Goal: Transaction & Acquisition: Purchase product/service

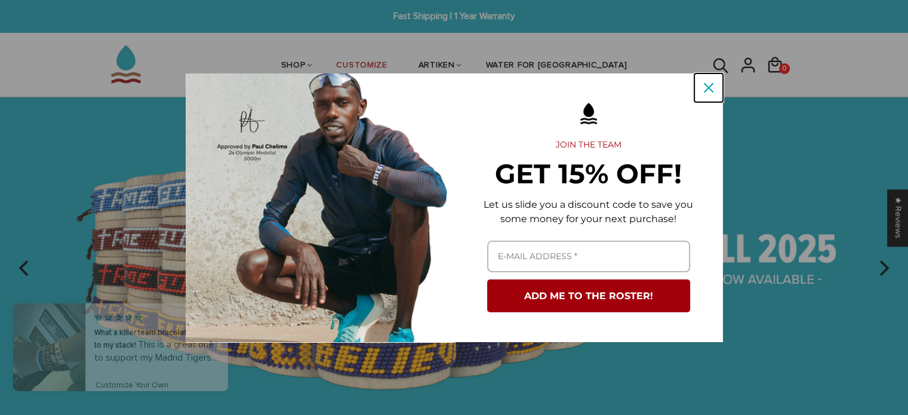
click at [712, 89] on icon "close icon" at bounding box center [709, 88] width 10 height 10
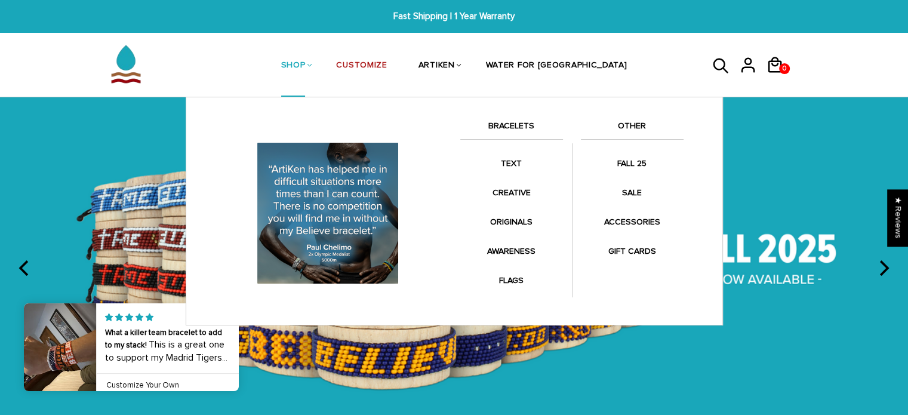
click at [321, 59] on li "SHOP BRACELETS TEXT Inspirational fuel for maximum growth." at bounding box center [294, 65] width 56 height 63
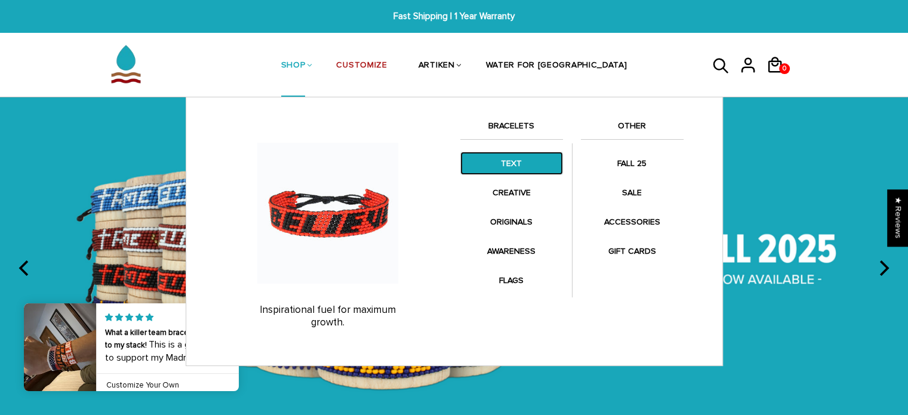
click at [520, 158] on link "TEXT" at bounding box center [511, 163] width 103 height 23
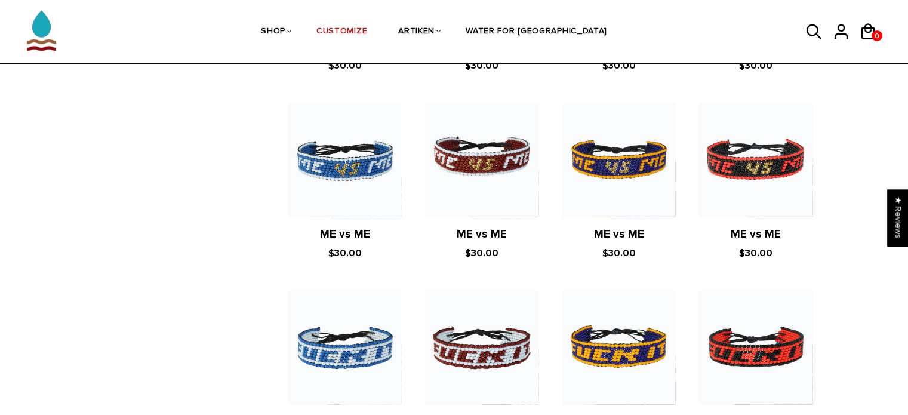
scroll to position [979, 0]
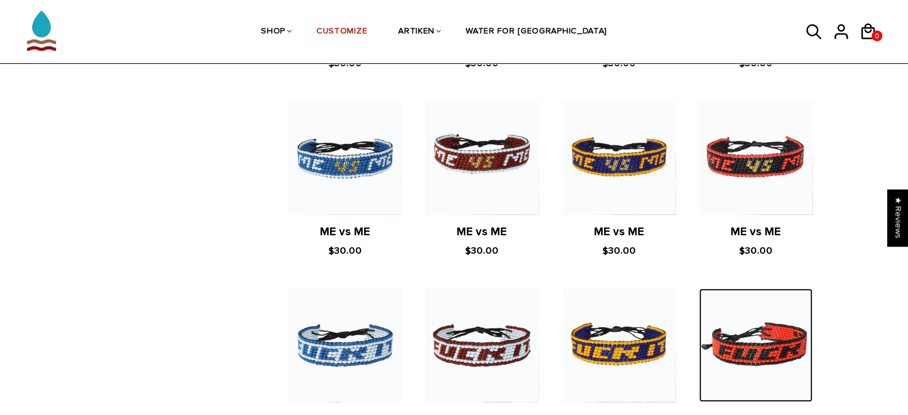
click at [749, 357] on img at bounding box center [755, 344] width 113 height 113
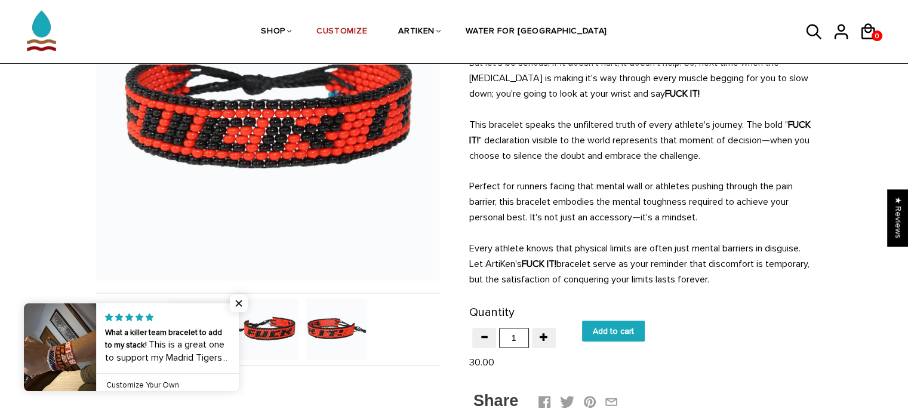
scroll to position [191, 0]
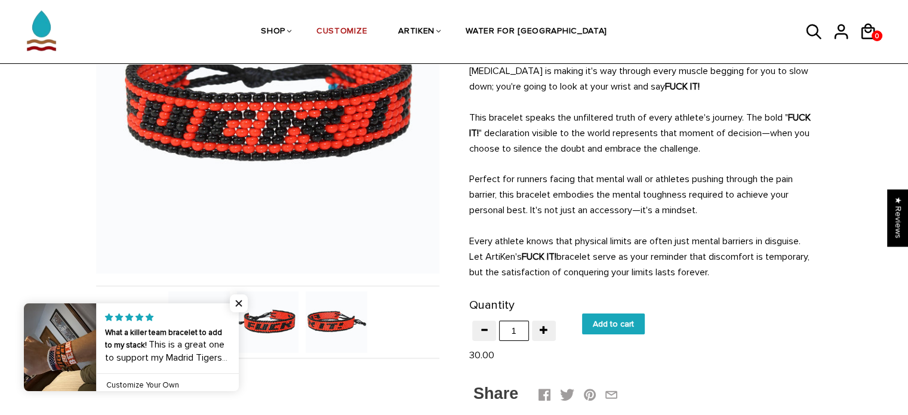
click at [609, 324] on input "Add to cart" at bounding box center [613, 324] width 63 height 21
type input "Add to cart"
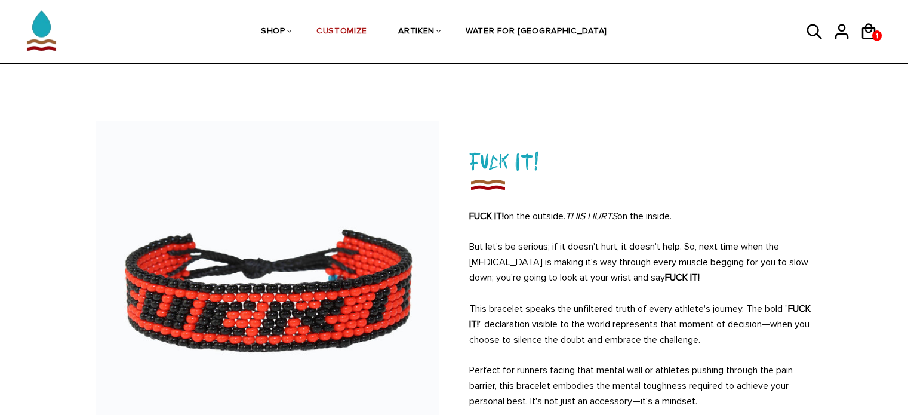
scroll to position [191, 0]
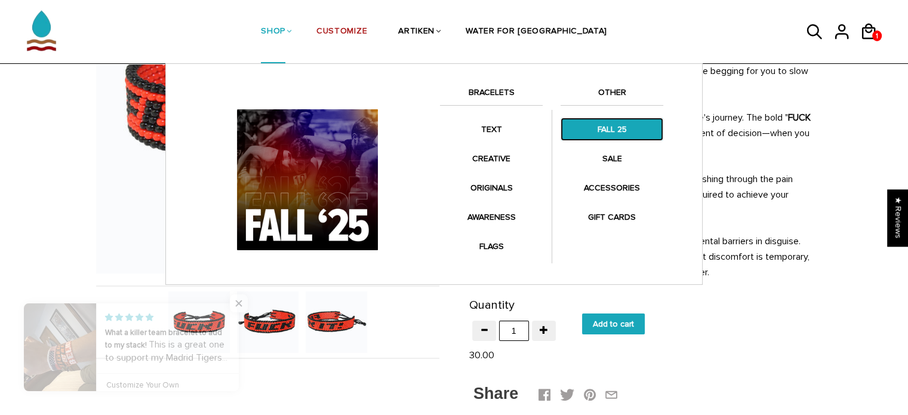
click at [598, 136] on link "FALL 25" at bounding box center [612, 129] width 103 height 23
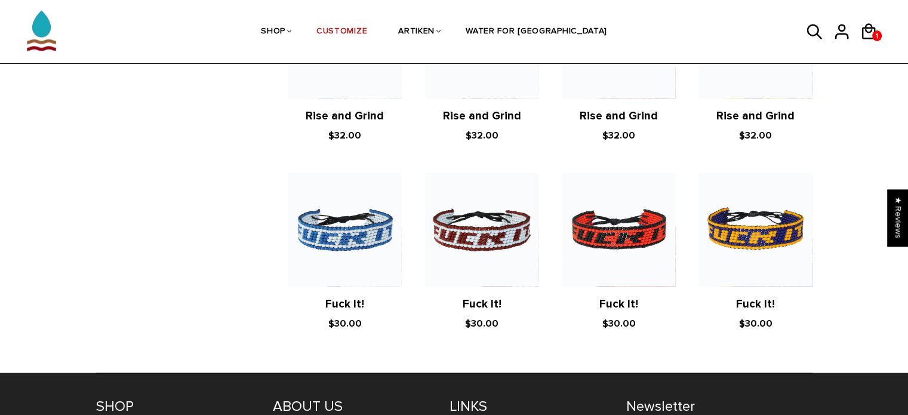
scroll to position [2078, 0]
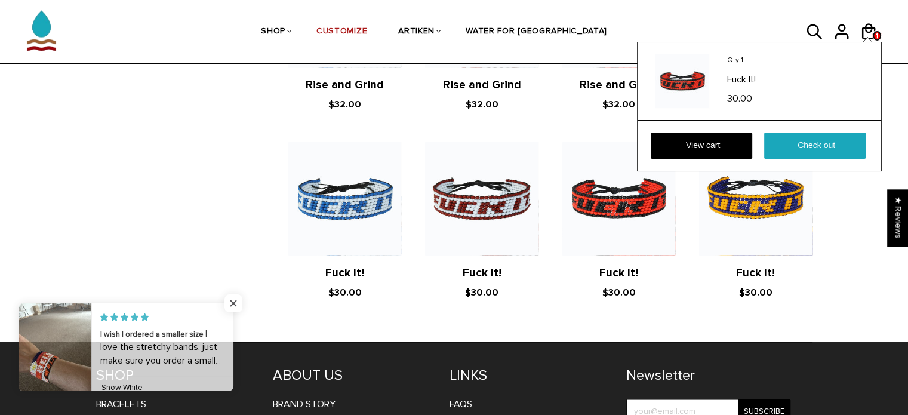
click at [873, 29] on span "1" at bounding box center [877, 36] width 10 height 15
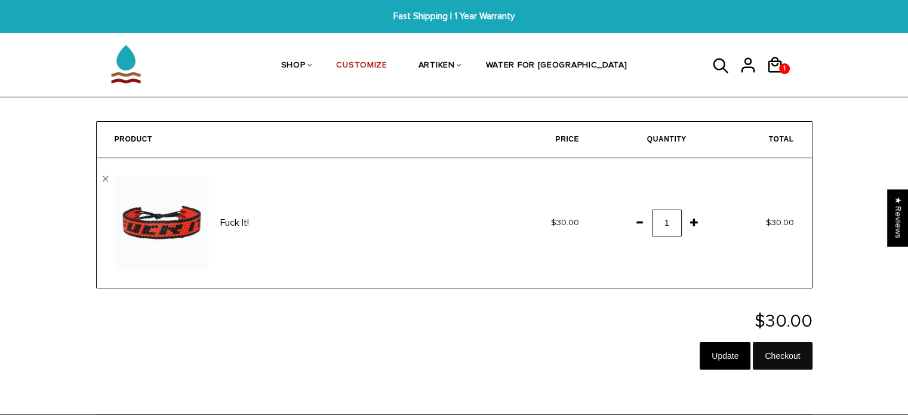
click at [785, 354] on input "Checkout" at bounding box center [782, 355] width 59 height 27
